Goal: Navigation & Orientation: Find specific page/section

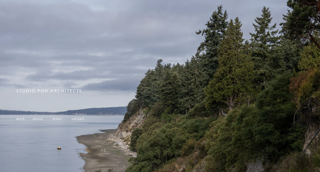
click at [22, 120] on span "work" at bounding box center [20, 118] width 9 height 4
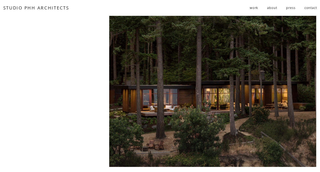
click at [272, 8] on link "about" at bounding box center [272, 8] width 10 height 9
